Goal: Task Accomplishment & Management: Use online tool/utility

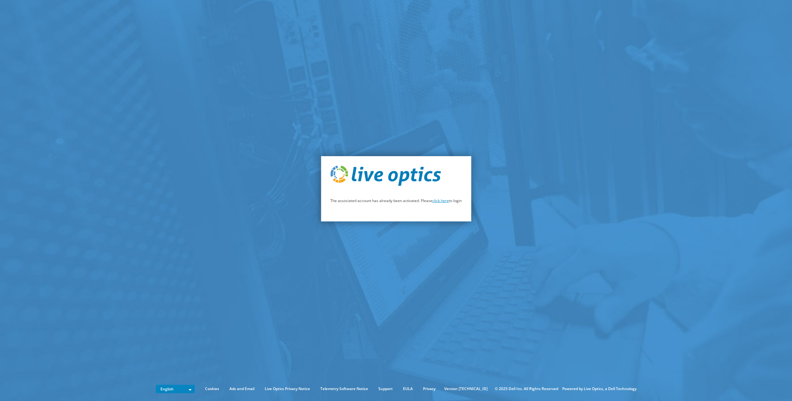
click at [443, 203] on link "click here" at bounding box center [440, 200] width 17 height 5
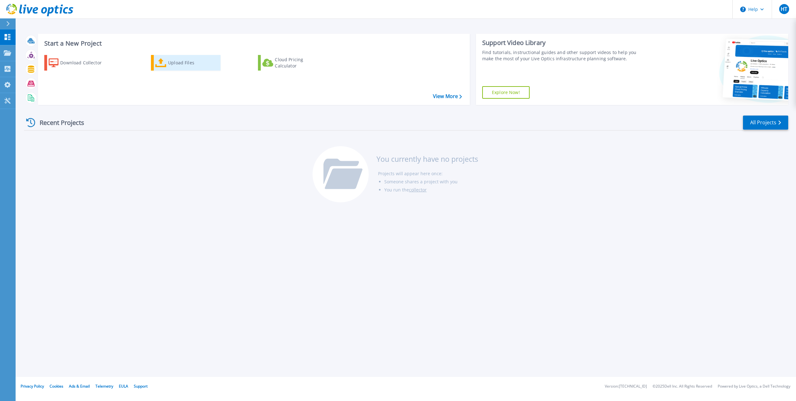
click at [178, 65] on div "Upload Files" at bounding box center [193, 62] width 50 height 12
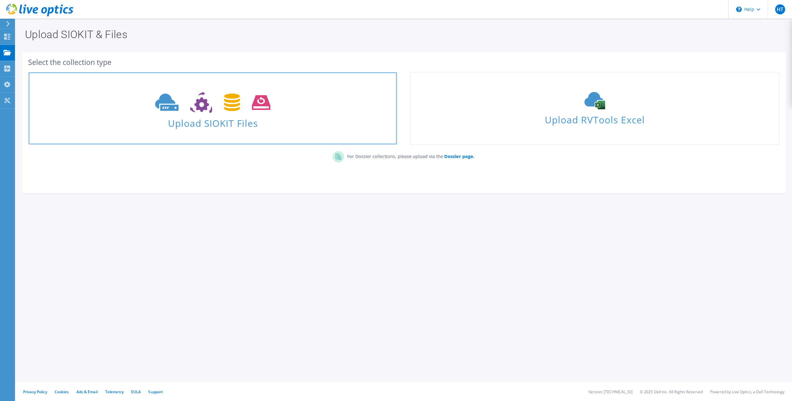
click at [200, 113] on icon at bounding box center [212, 103] width 115 height 22
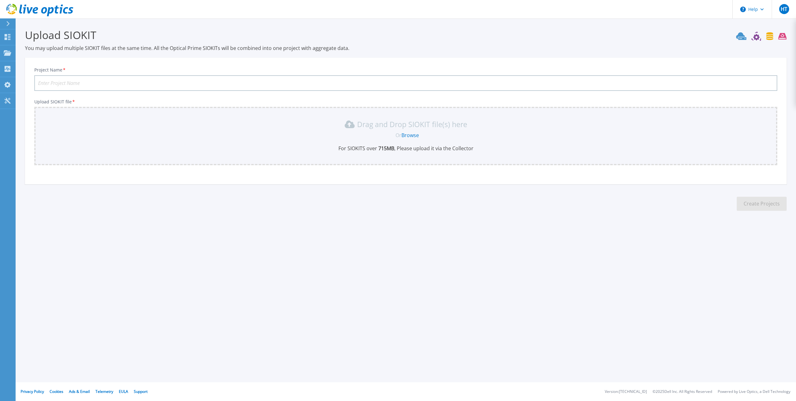
click at [293, 84] on input "Project Name *" at bounding box center [405, 83] width 743 height 16
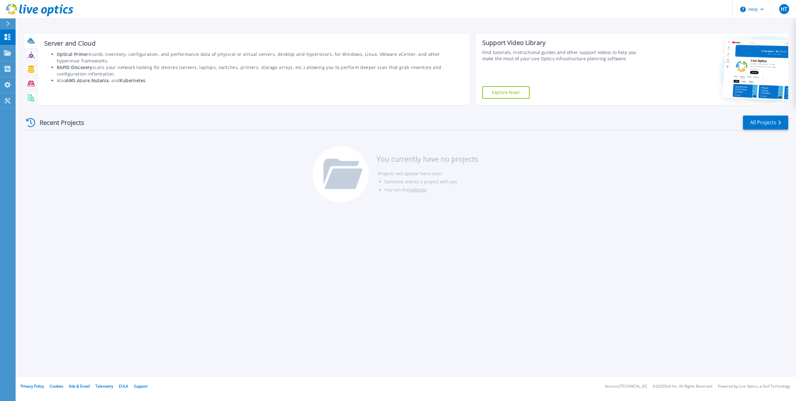
click at [28, 41] on icon at bounding box center [30, 40] width 6 height 5
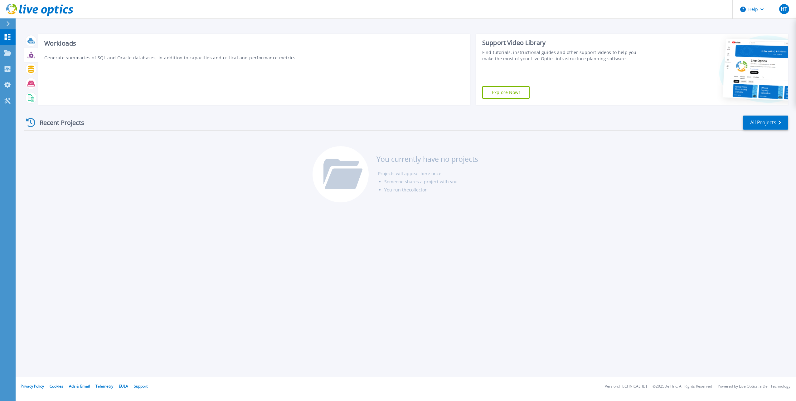
click at [31, 56] on icon at bounding box center [30, 54] width 7 height 7
click at [32, 56] on icon at bounding box center [30, 54] width 7 height 7
click at [444, 95] on link "View More" at bounding box center [447, 96] width 29 height 6
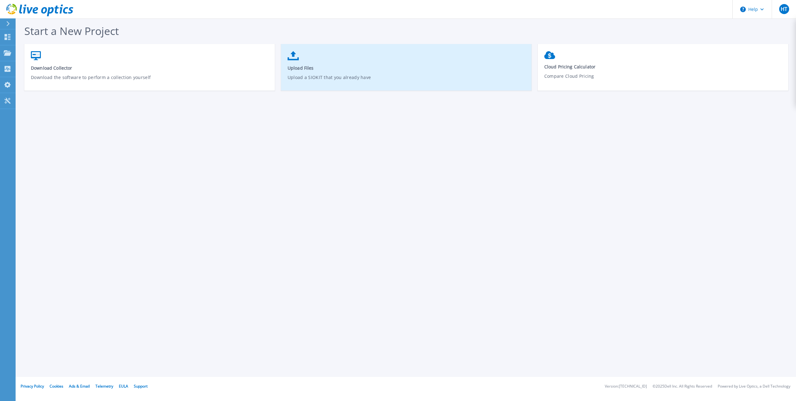
click at [339, 76] on p "Upload a SIOKIT that you already have" at bounding box center [407, 81] width 238 height 14
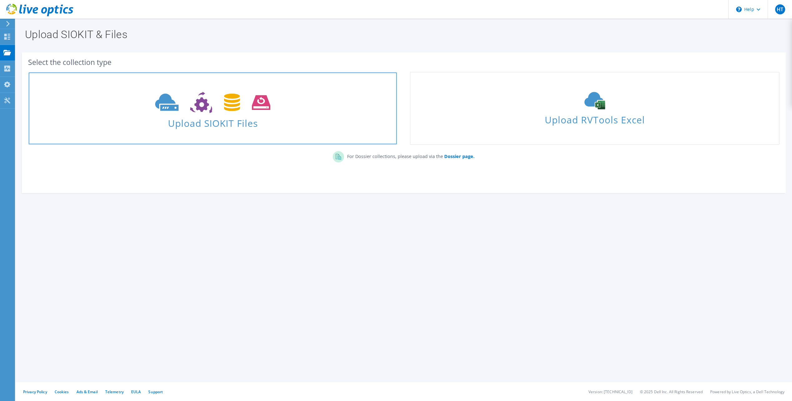
click at [201, 117] on span "Upload SIOKIT Files" at bounding box center [213, 121] width 368 height 13
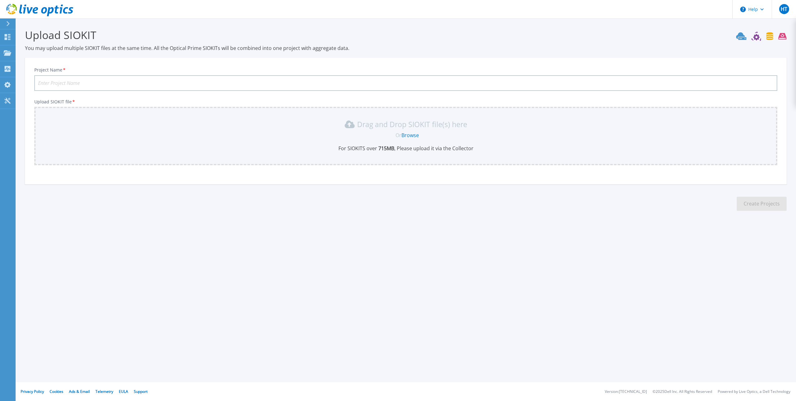
click at [89, 85] on input "Project Name *" at bounding box center [405, 83] width 743 height 16
type input "Schueco"
click at [410, 135] on link "Browse" at bounding box center [410, 135] width 17 height 7
